Goal: Information Seeking & Learning: Learn about a topic

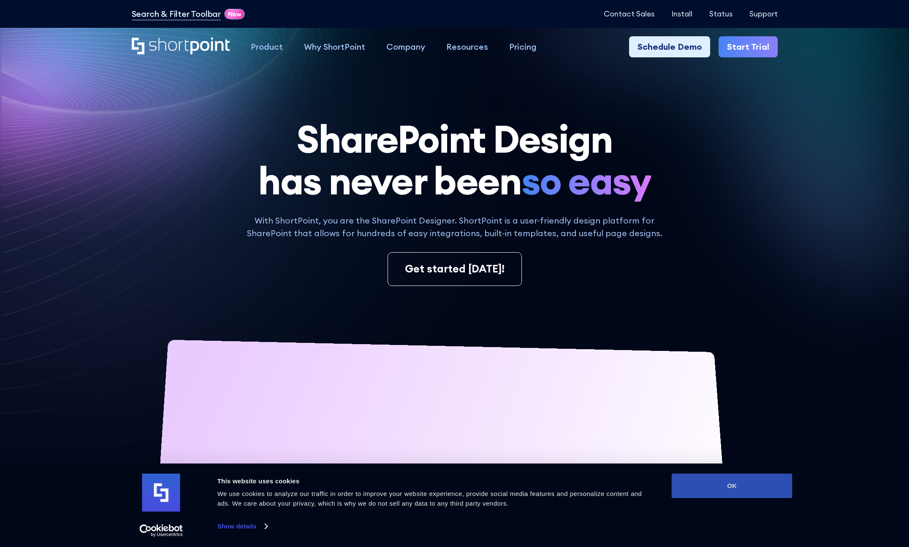
click at [724, 481] on button "OK" at bounding box center [731, 486] width 121 height 24
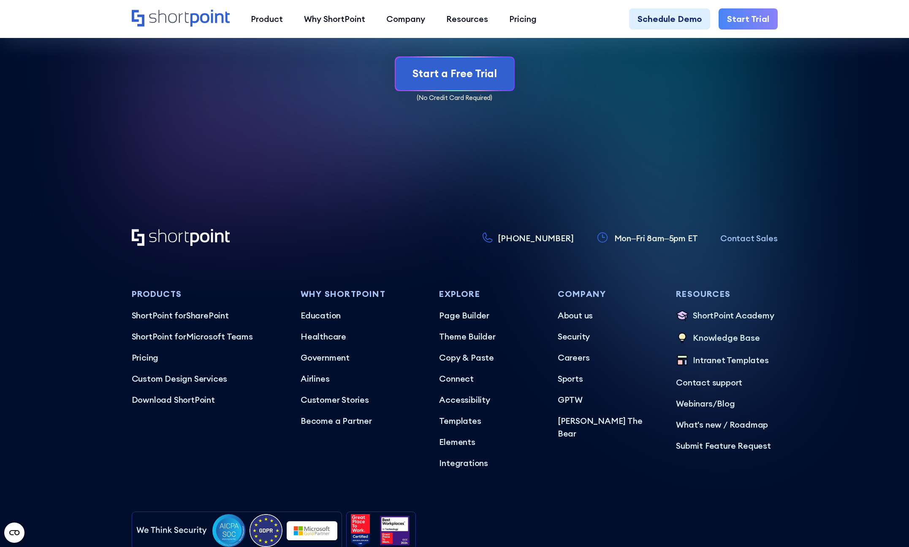
scroll to position [5149, 0]
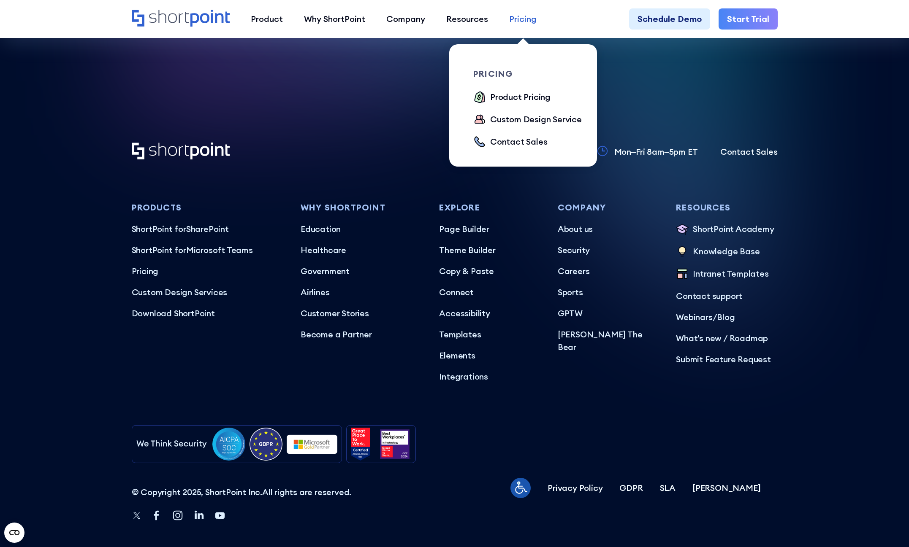
click at [519, 18] on div "Pricing" at bounding box center [522, 19] width 27 height 13
click at [525, 97] on div "Product Pricing" at bounding box center [520, 97] width 60 height 13
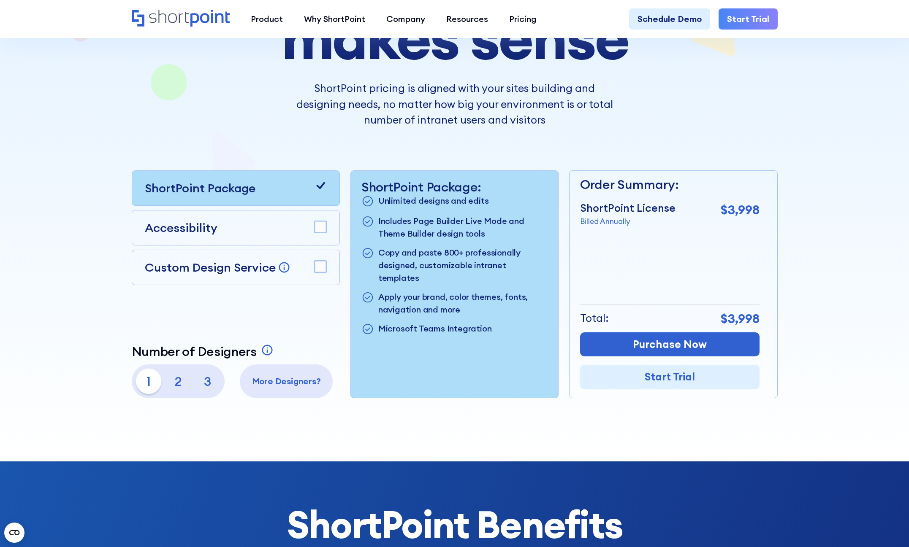
scroll to position [169, 0]
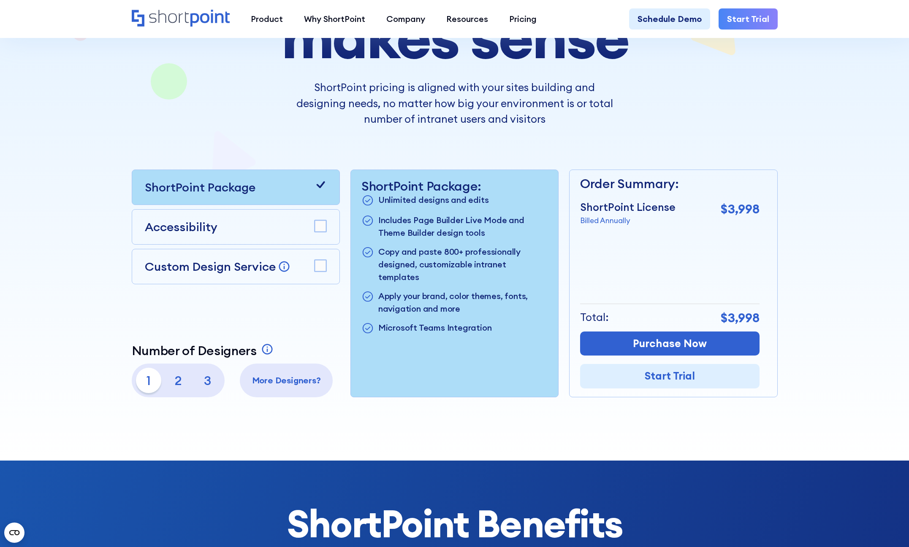
click at [319, 231] on rect at bounding box center [320, 226] width 12 height 12
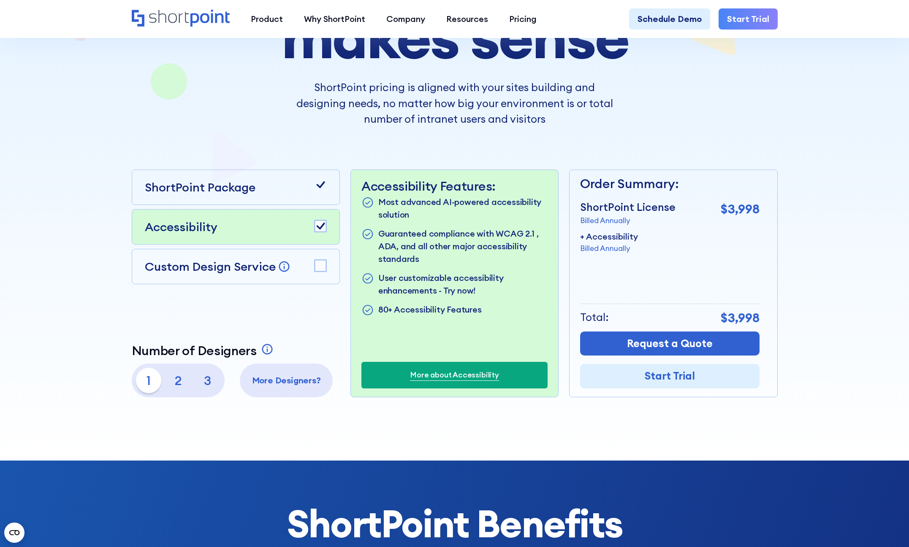
click at [315, 268] on rect at bounding box center [320, 266] width 12 height 12
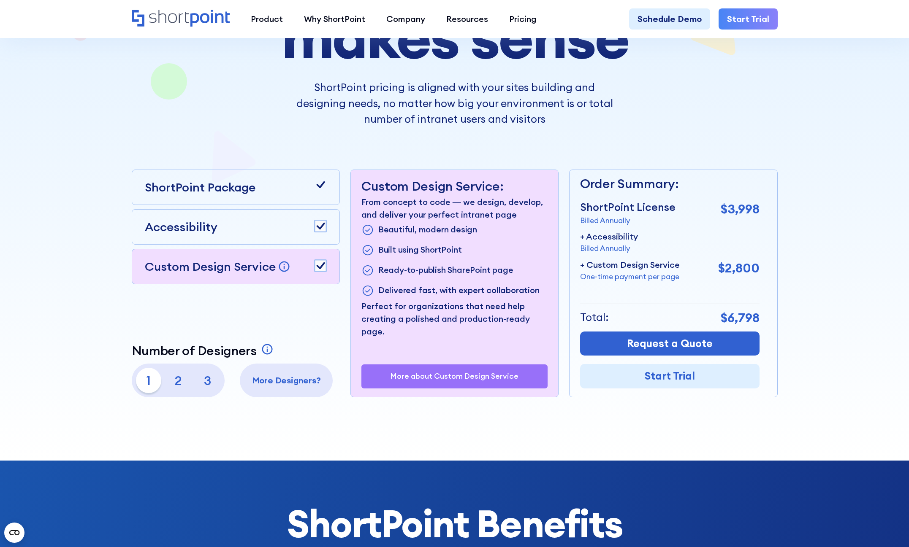
click at [440, 373] on p "More about Custom Design Service" at bounding box center [454, 376] width 128 height 8
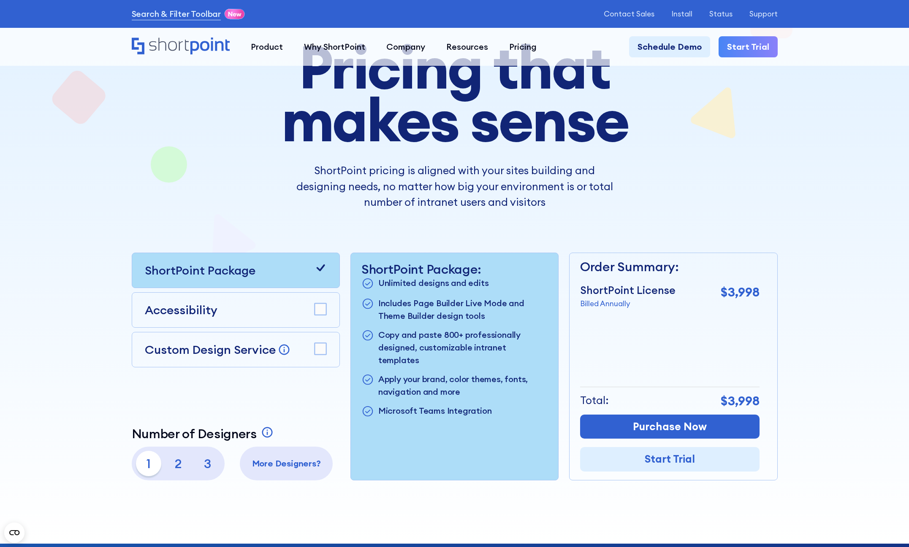
scroll to position [253, 0]
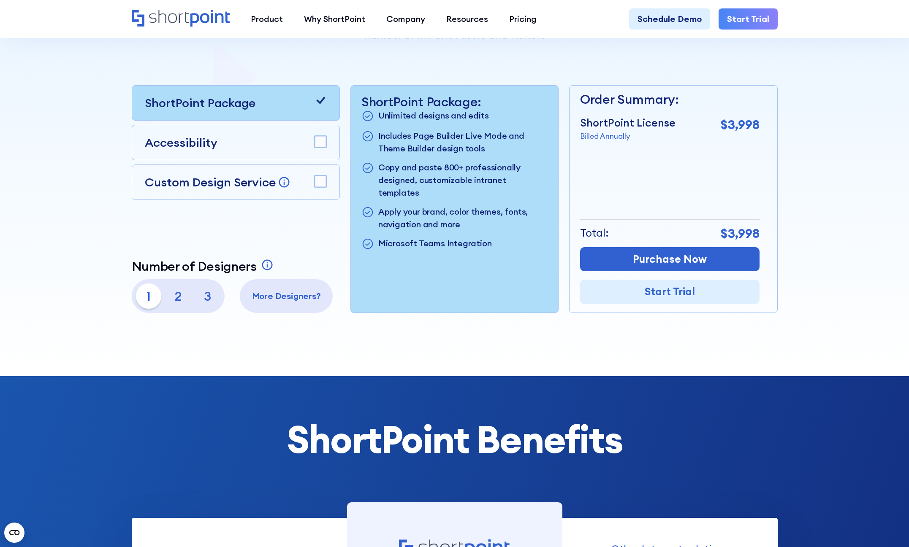
click at [178, 304] on p "2" at bounding box center [177, 296] width 25 height 25
click at [207, 299] on p "3" at bounding box center [207, 296] width 25 height 25
click at [151, 297] on p "1" at bounding box center [148, 296] width 25 height 25
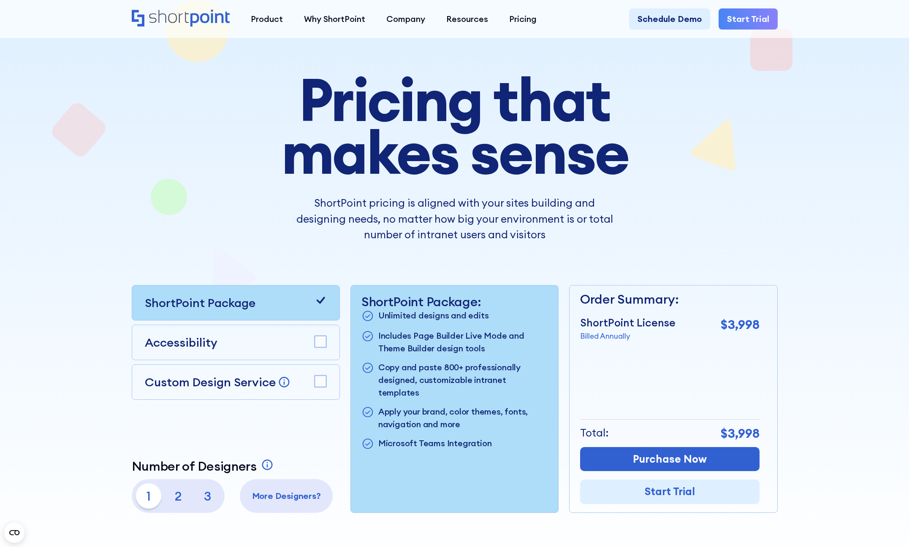
scroll to position [0, 0]
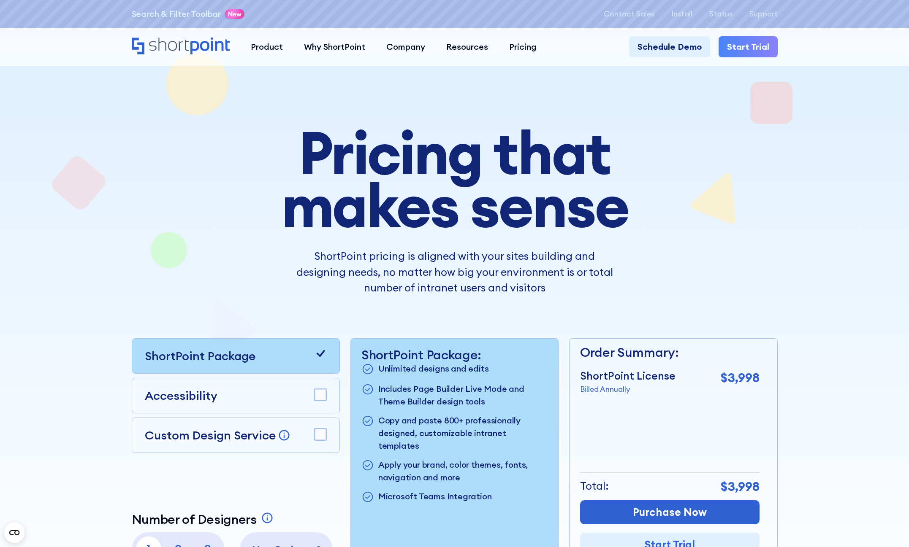
click at [173, 42] on icon "Home" at bounding box center [181, 46] width 98 height 17
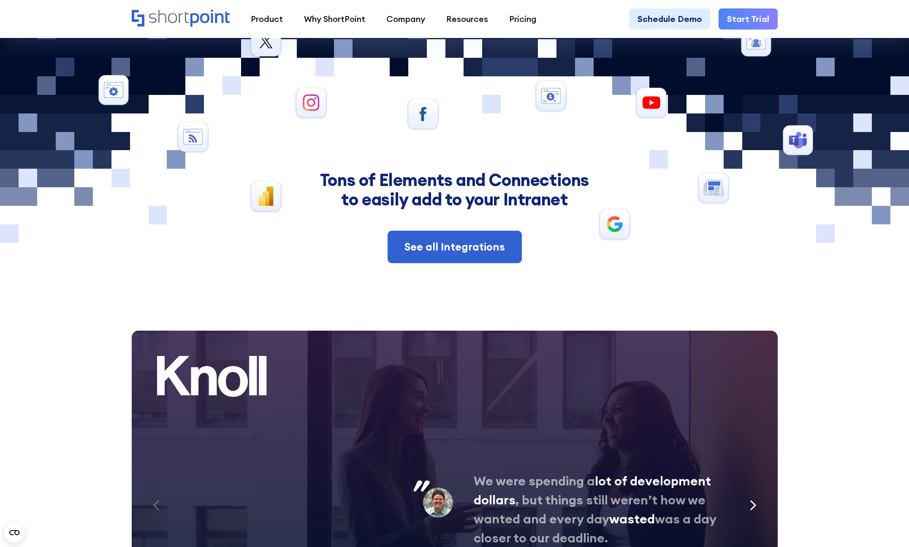
scroll to position [4010, 0]
